Goal: Task Accomplishment & Management: Use online tool/utility

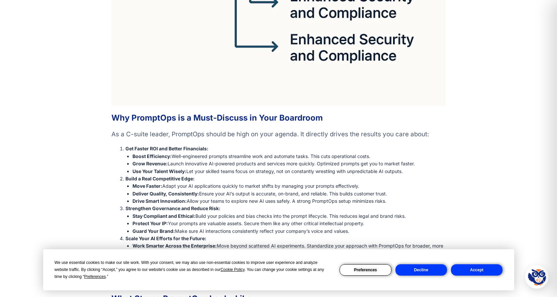
scroll to position [1539, 0]
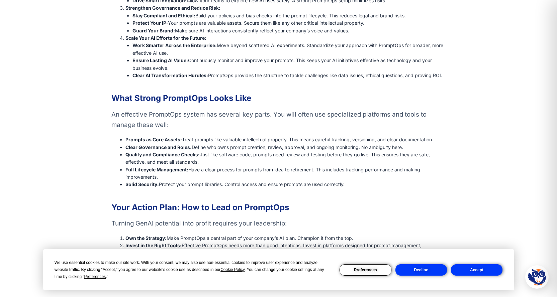
click at [476, 269] on button "Accept" at bounding box center [477, 270] width 52 height 11
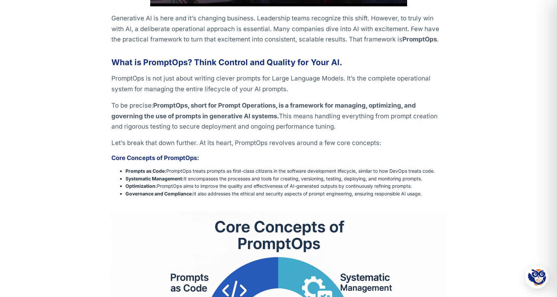
scroll to position [0, 0]
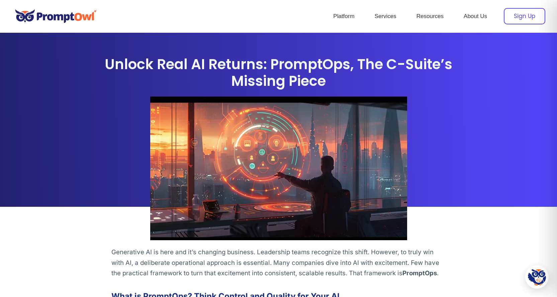
click at [527, 15] on div "Sign Up" at bounding box center [524, 16] width 41 height 16
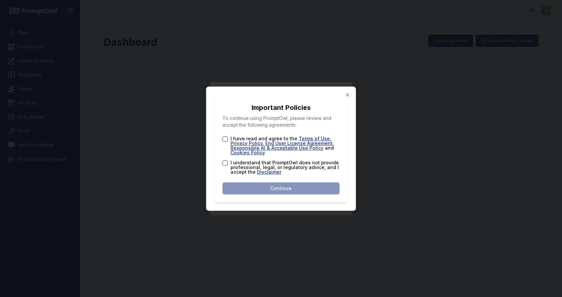
click at [225, 138] on button "I have read and agree to the Terms of Use , Privacy Policy , End User License A…" at bounding box center [225, 139] width 5 height 5
click at [224, 159] on div "I have read and agree to the Terms of Use , Privacy Policy , End User License A…" at bounding box center [281, 156] width 117 height 38
click at [224, 161] on button "I understand that PromptOwl does not provide professional, legal, or regulatory…" at bounding box center [225, 163] width 5 height 5
click at [246, 185] on button "Continue" at bounding box center [281, 189] width 117 height 12
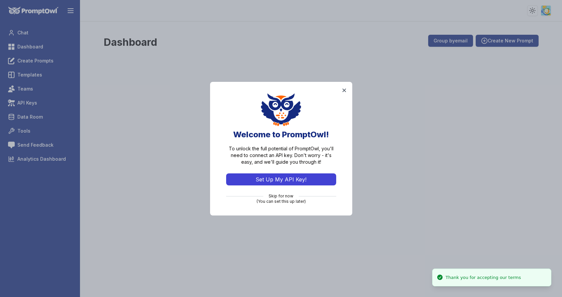
click at [281, 180] on button "Set Up My API Key!" at bounding box center [281, 180] width 110 height 12
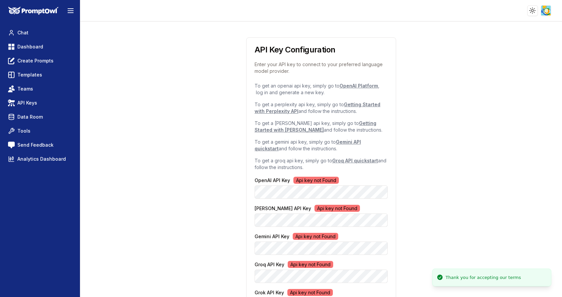
scroll to position [45, 0]
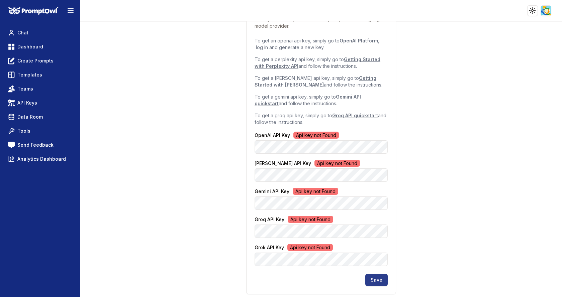
click at [380, 278] on button "Save" at bounding box center [376, 280] width 22 height 12
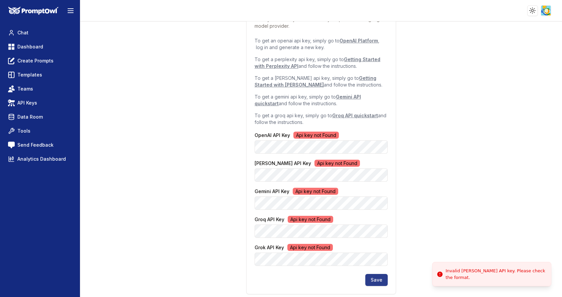
click at [376, 279] on button "Save" at bounding box center [376, 280] width 22 height 12
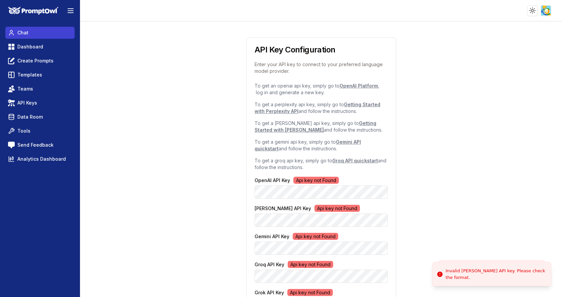
click at [21, 33] on span "Chat" at bounding box center [22, 32] width 11 height 7
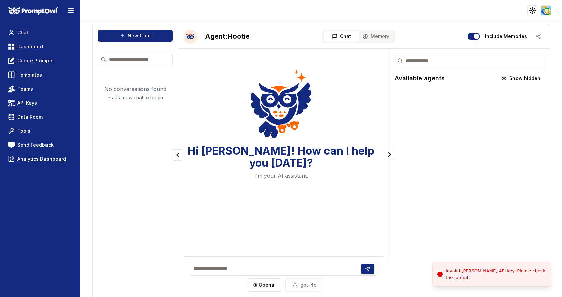
click at [25, 7] on img at bounding box center [33, 11] width 50 height 8
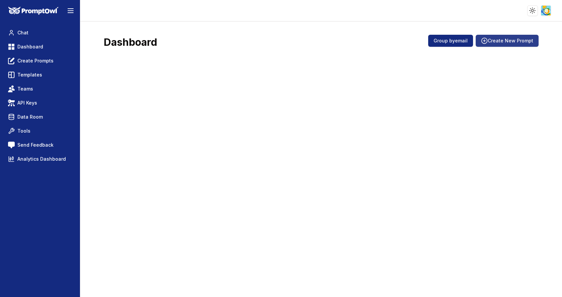
click at [506, 40] on button "Create New Prompt" at bounding box center [507, 41] width 63 height 12
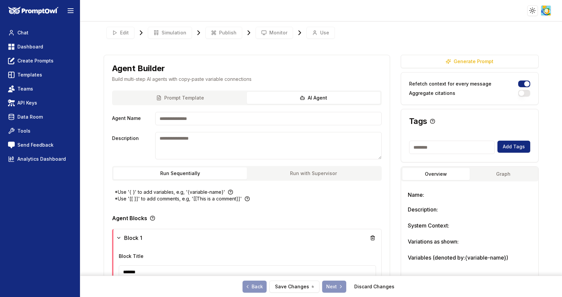
click at [318, 104] on div "Prompt Template AI Agent" at bounding box center [247, 98] width 270 height 15
click at [182, 93] on div "**********" at bounding box center [247, 249] width 286 height 389
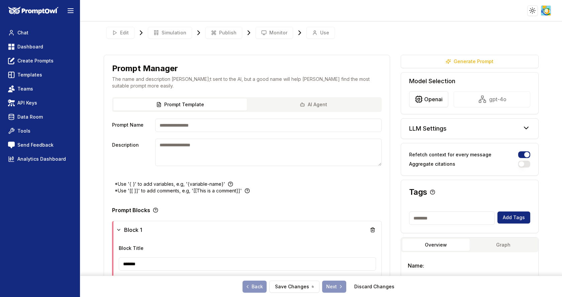
drag, startPoint x: 221, startPoint y: 121, endPoint x: 219, endPoint y: 125, distance: 4.2
click at [219, 123] on input "Prompt Name" at bounding box center [268, 125] width 227 height 13
drag, startPoint x: 113, startPoint y: 125, endPoint x: 139, endPoint y: 126, distance: 26.1
click at [142, 126] on label "Prompt Name" at bounding box center [132, 125] width 40 height 13
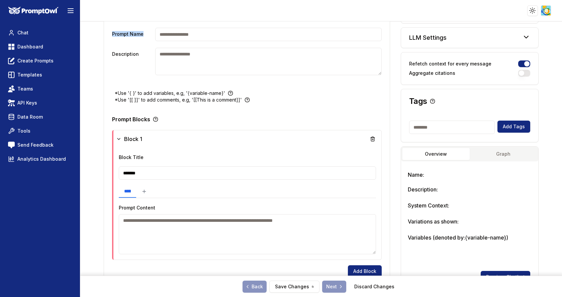
scroll to position [24, 0]
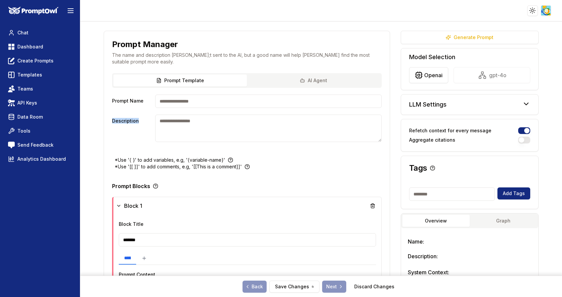
drag, startPoint x: 112, startPoint y: 118, endPoint x: 130, endPoint y: 120, distance: 17.8
click at [139, 122] on label "Description" at bounding box center [132, 128] width 40 height 27
click at [107, 143] on div "Prompt Template AI Agent Prompt Name Description" at bounding box center [247, 115] width 286 height 84
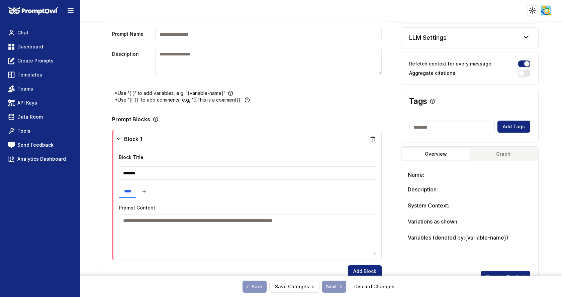
scroll to position [225, 0]
